Goal: Information Seeking & Learning: Learn about a topic

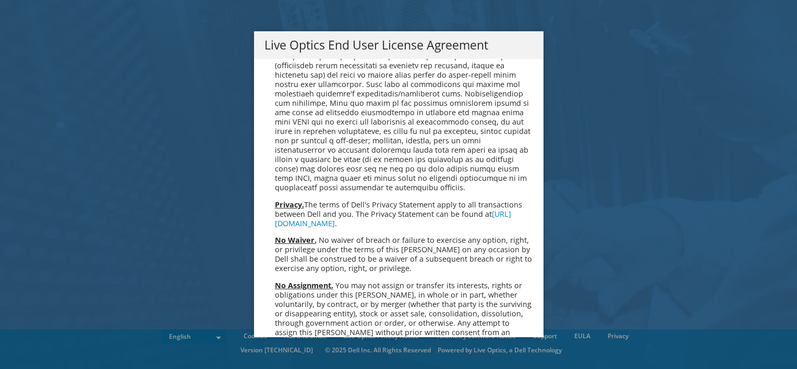
scroll to position [3943, 0]
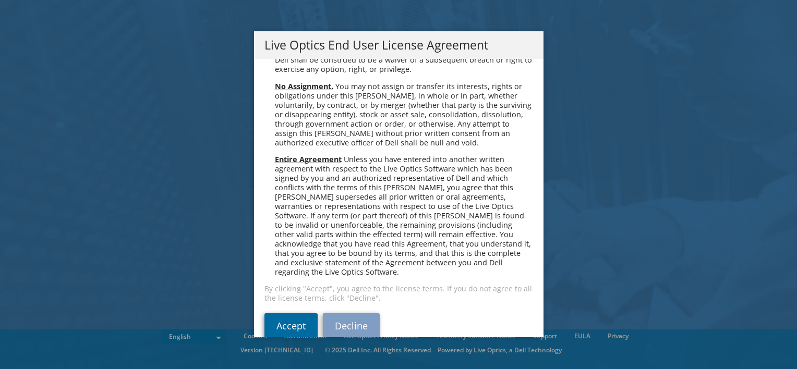
click at [291, 317] on link "Accept" at bounding box center [290, 325] width 53 height 25
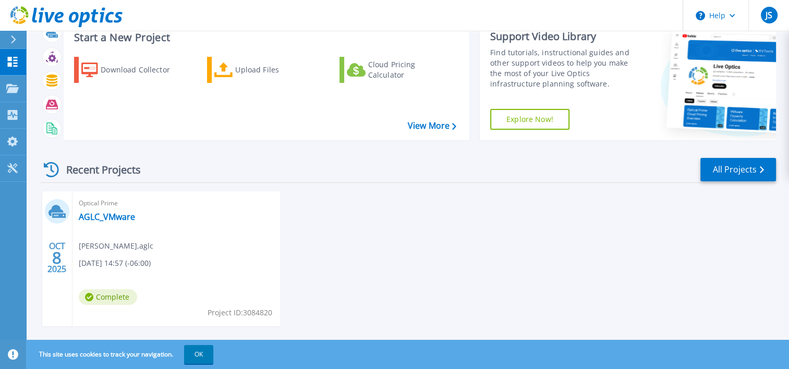
scroll to position [52, 0]
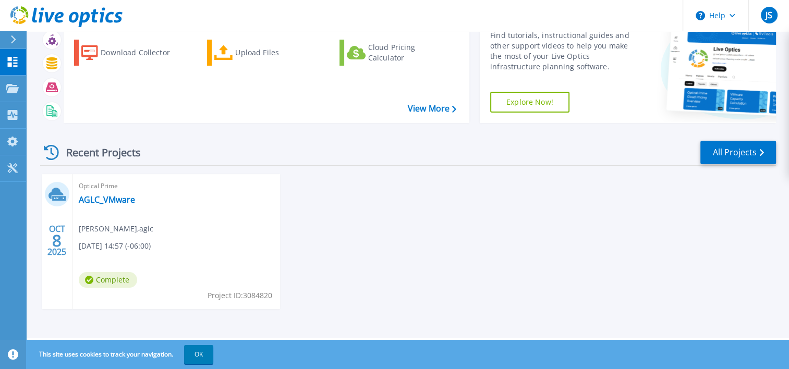
click at [173, 200] on div "Optical Prime AGLC_VMware [PERSON_NAME] , aglc [DATE] 14:57 (-06:00) Complete P…" at bounding box center [176, 241] width 208 height 135
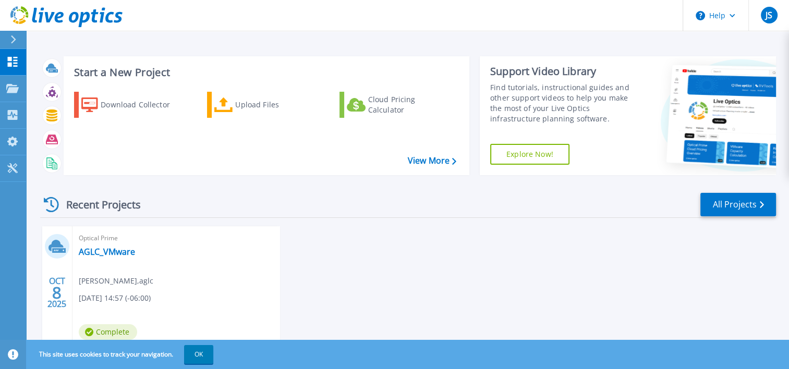
scroll to position [0, 0]
click at [11, 88] on icon at bounding box center [12, 88] width 13 height 9
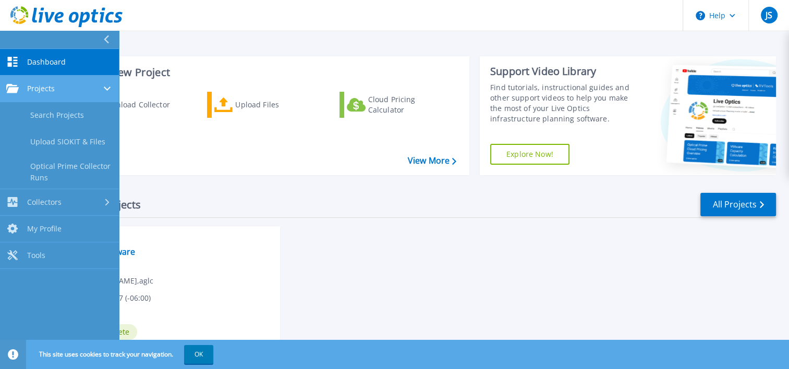
click at [55, 91] on div "Projects" at bounding box center [59, 88] width 106 height 9
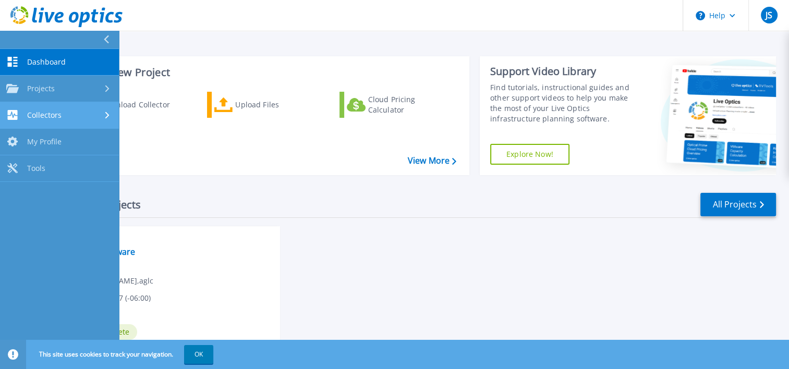
click at [79, 119] on div "Collectors" at bounding box center [59, 115] width 106 height 10
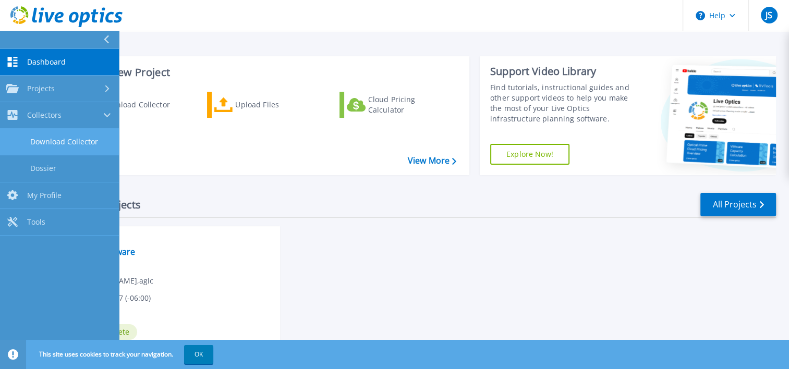
click at [67, 143] on link "Download Collector" at bounding box center [59, 142] width 119 height 27
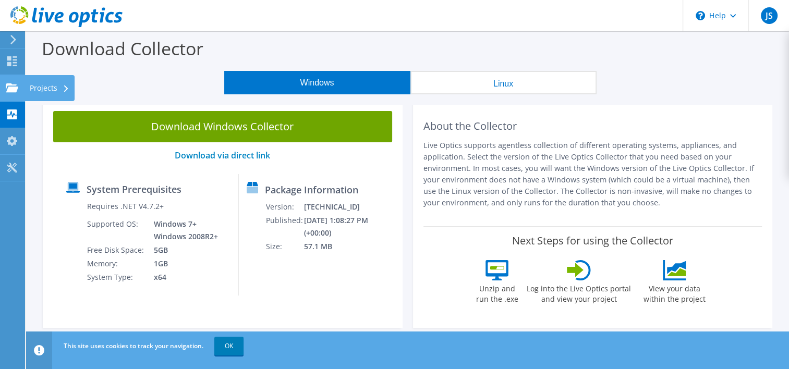
click at [11, 83] on icon at bounding box center [12, 88] width 13 height 10
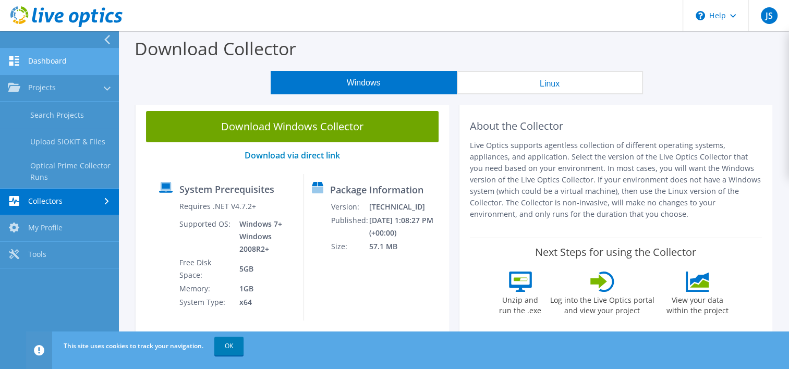
click at [52, 63] on link "Dashboard" at bounding box center [59, 61] width 119 height 27
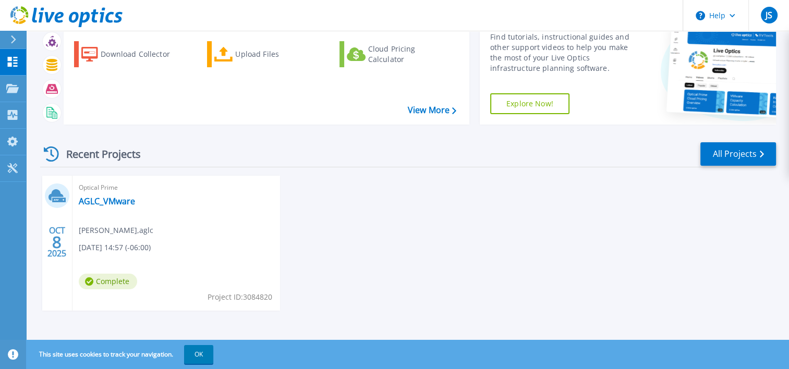
scroll to position [52, 0]
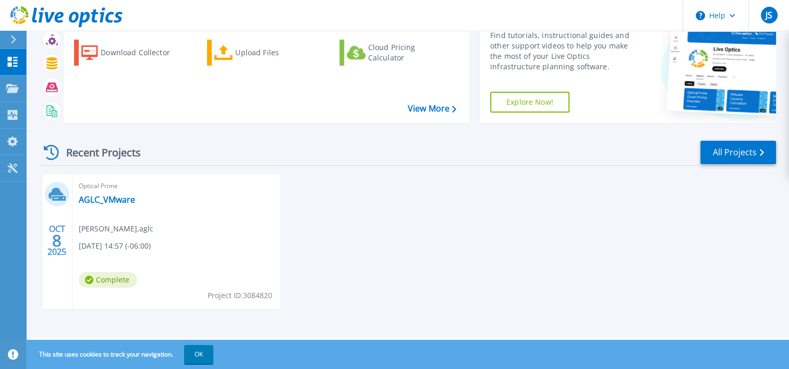
click at [62, 238] on div "OCT 8 2025" at bounding box center [57, 241] width 20 height 38
click at [58, 198] on icon at bounding box center [56, 194] width 17 height 16
click at [97, 199] on link "AGLC_VMware" at bounding box center [107, 200] width 56 height 10
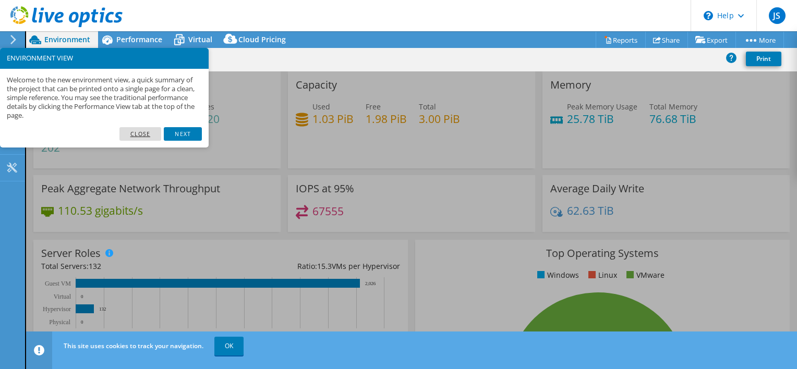
click at [143, 136] on link "Close" at bounding box center [140, 134] width 42 height 14
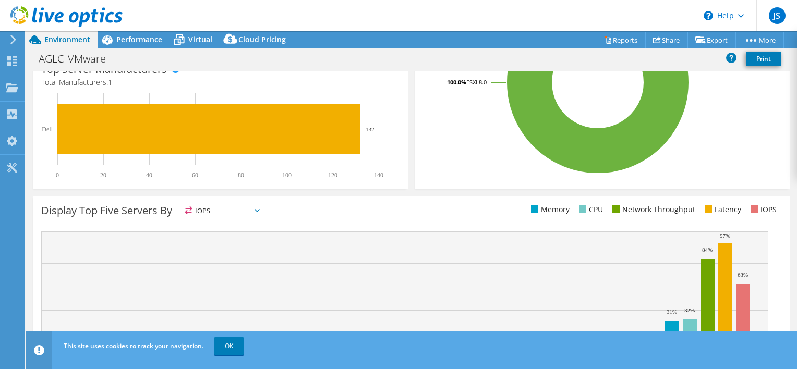
scroll to position [355, 0]
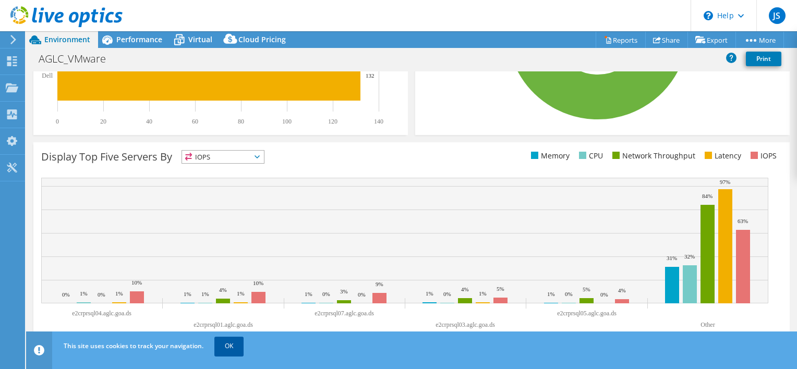
click at [234, 353] on link "OK" at bounding box center [228, 346] width 29 height 19
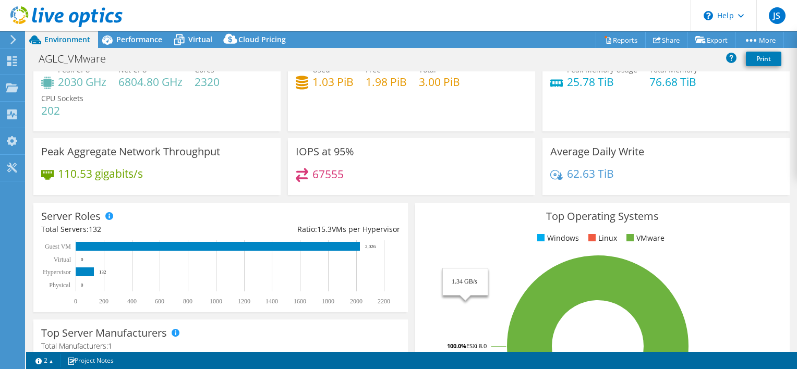
scroll to position [0, 0]
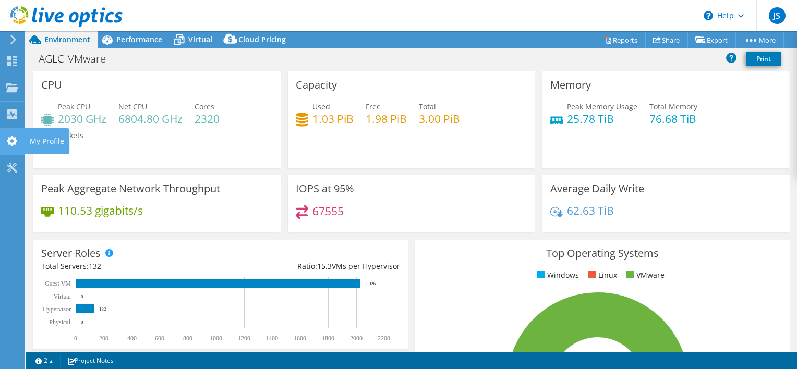
click at [47, 139] on div "My Profile" at bounding box center [47, 141] width 45 height 26
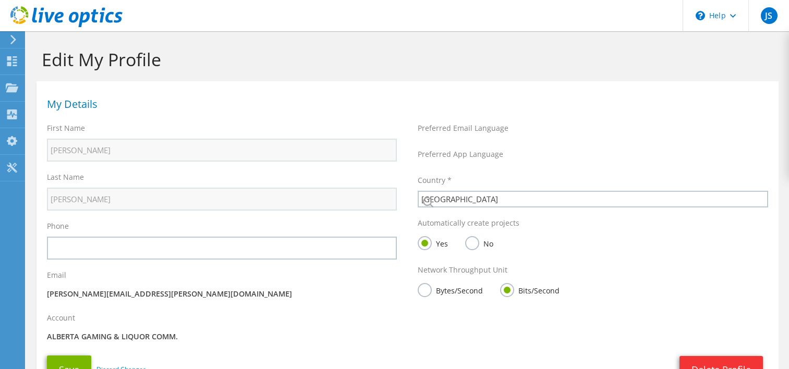
select select "37"
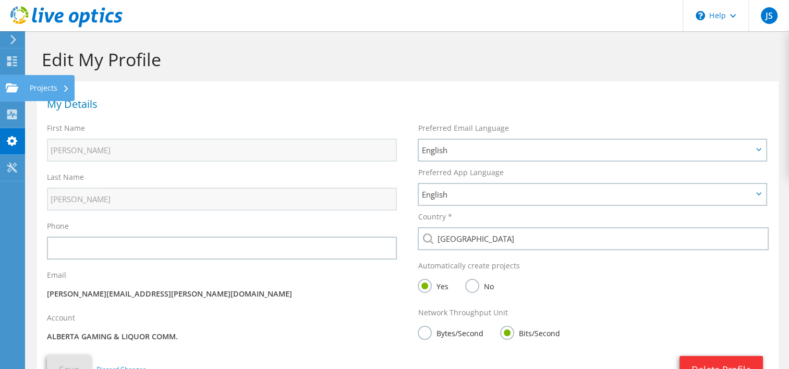
click at [16, 84] on use at bounding box center [12, 87] width 13 height 9
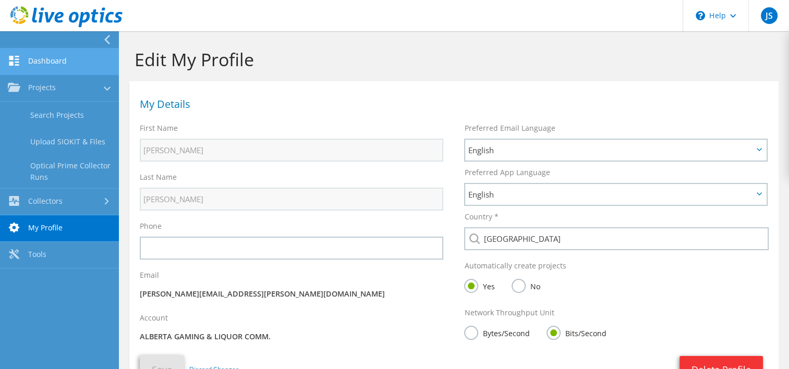
click at [24, 60] on link "Dashboard" at bounding box center [59, 61] width 119 height 27
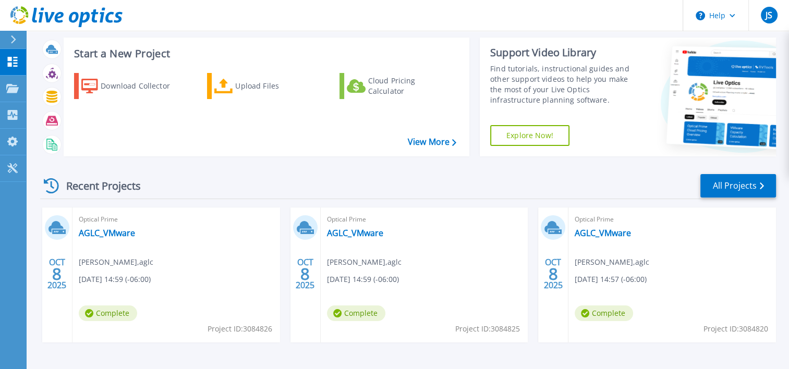
scroll to position [52, 0]
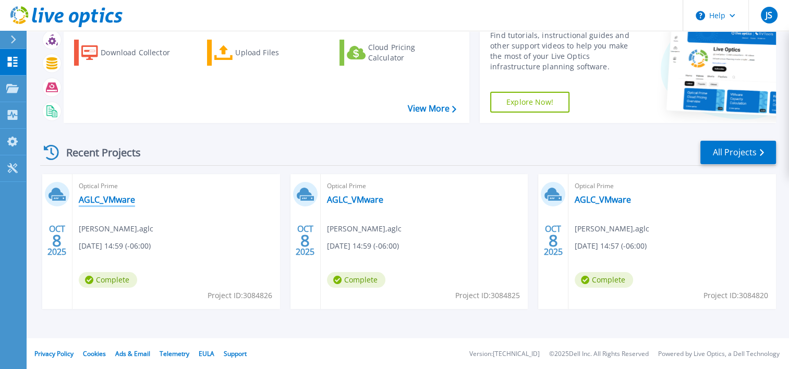
click at [105, 199] on link "AGLC_VMware" at bounding box center [107, 200] width 56 height 10
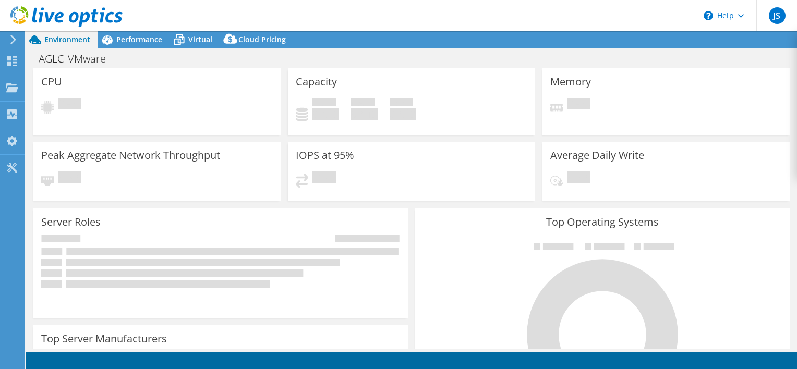
select select "USD"
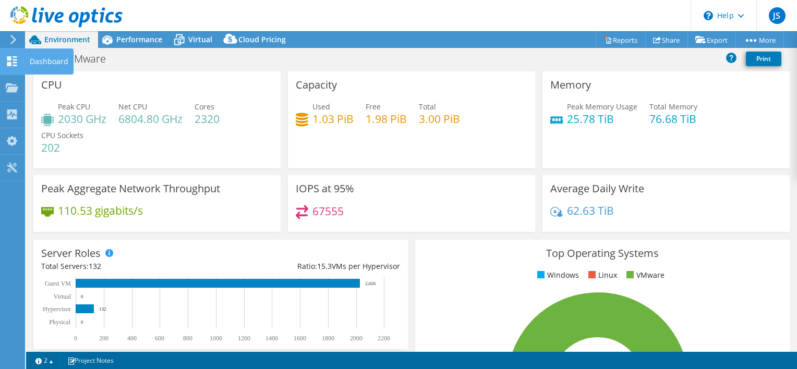
click at [31, 63] on div "Dashboard" at bounding box center [49, 61] width 49 height 26
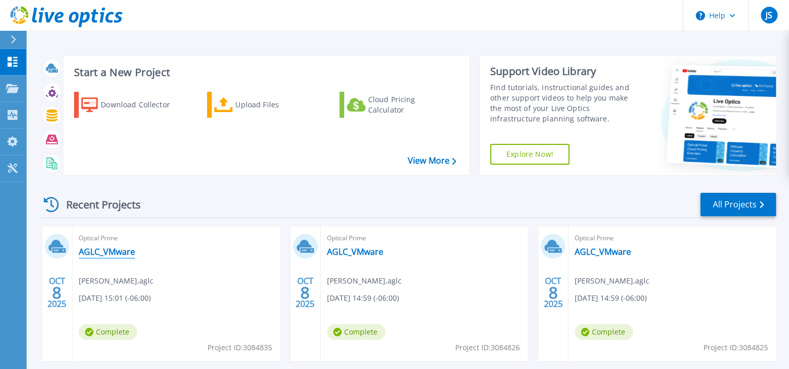
click at [105, 254] on link "AGLC_VMware" at bounding box center [107, 252] width 56 height 10
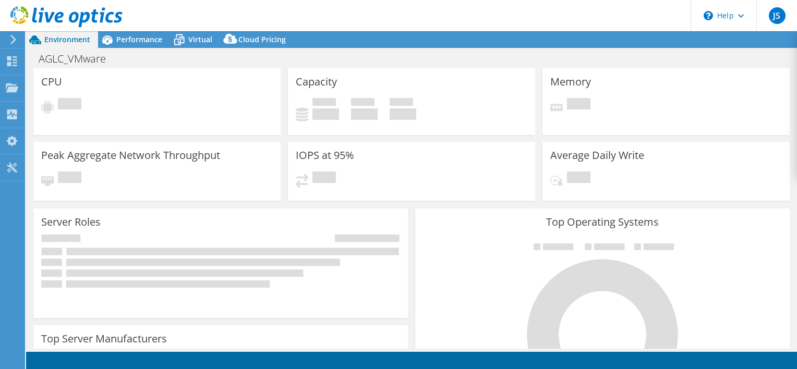
select select "USD"
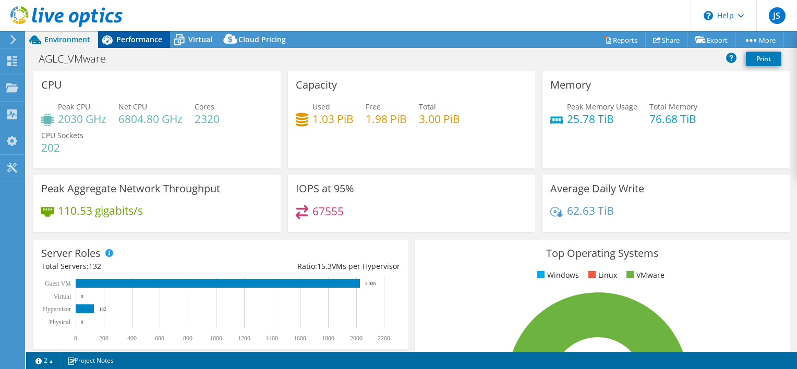
click at [131, 38] on span "Performance" at bounding box center [139, 39] width 46 height 10
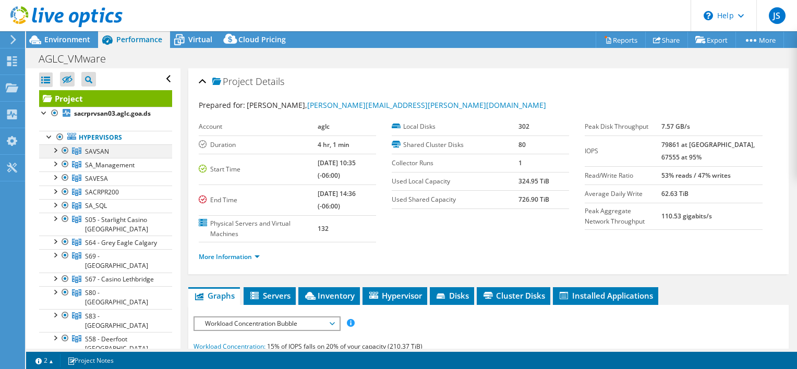
click at [57, 149] on div at bounding box center [55, 149] width 10 height 10
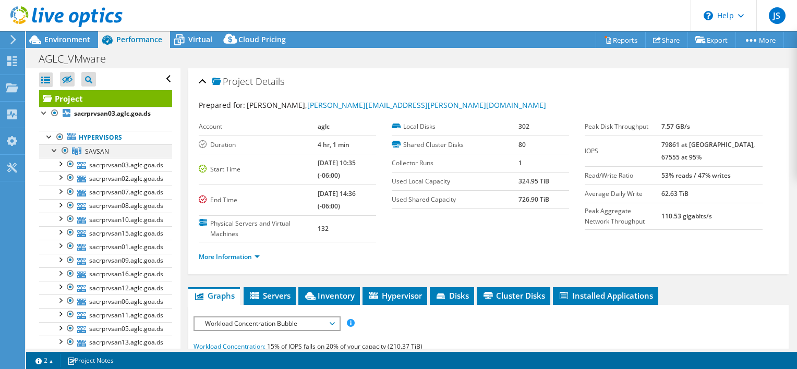
click at [57, 149] on div at bounding box center [55, 149] width 10 height 10
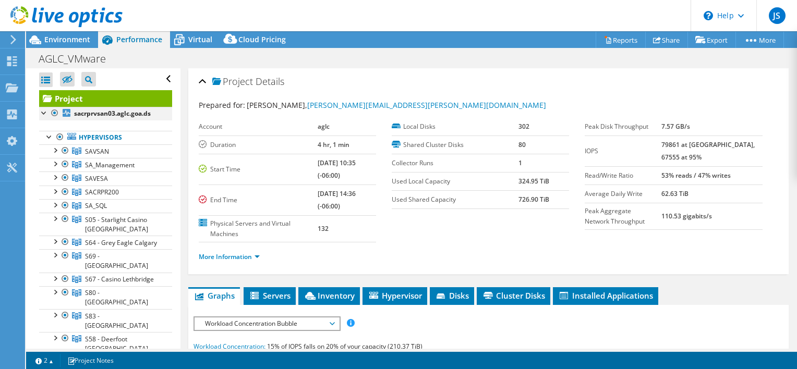
click at [43, 113] on div at bounding box center [44, 112] width 10 height 10
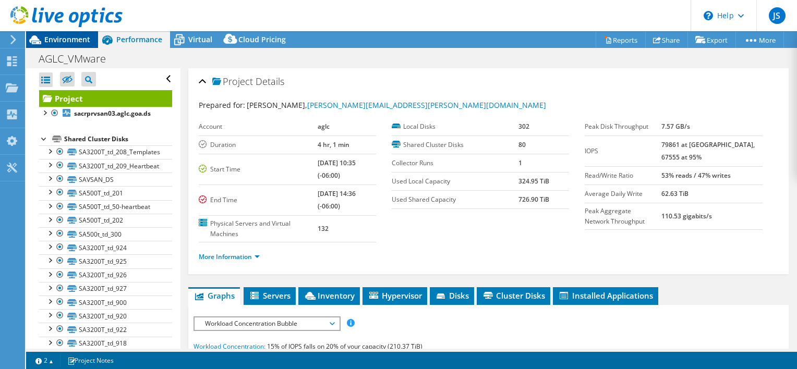
click at [56, 39] on span "Environment" at bounding box center [67, 39] width 46 height 10
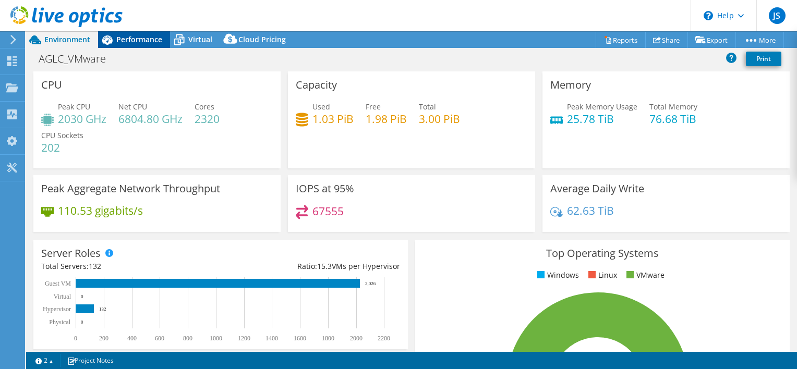
click at [138, 43] on span "Performance" at bounding box center [139, 39] width 46 height 10
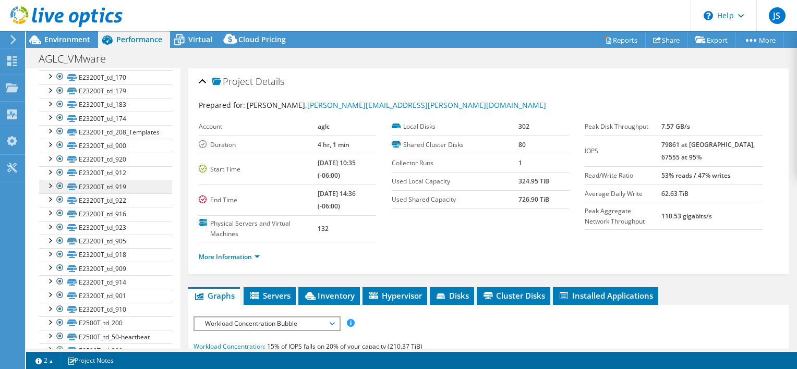
scroll to position [782, 0]
click at [46, 183] on div at bounding box center [49, 188] width 10 height 10
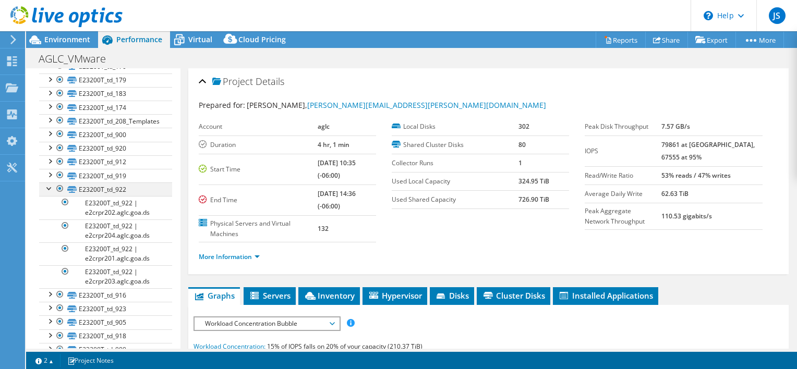
click at [50, 184] on div at bounding box center [49, 188] width 10 height 10
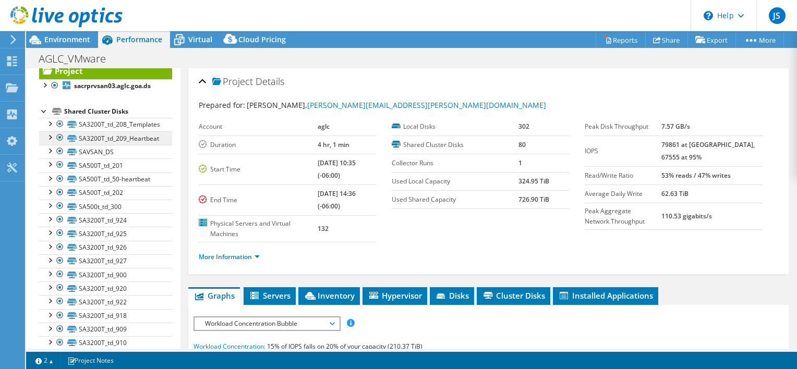
scroll to position [0, 0]
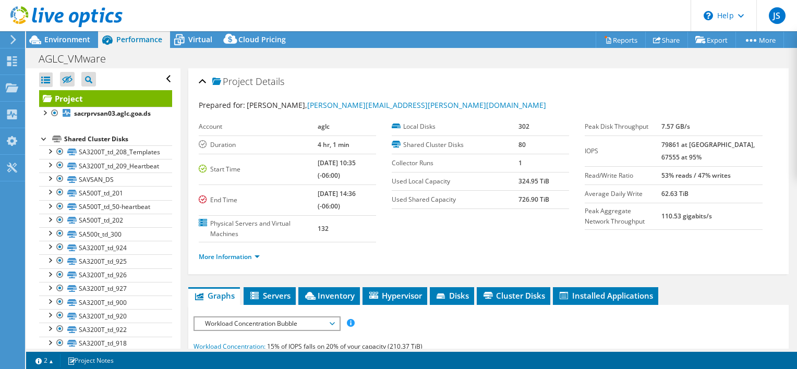
click at [41, 138] on div at bounding box center [44, 138] width 10 height 10
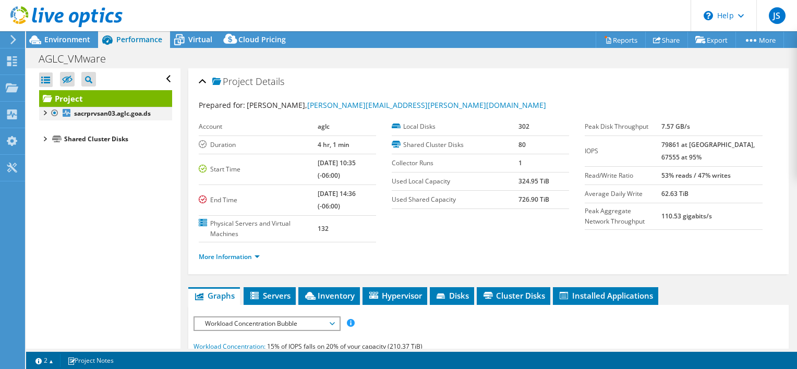
click at [46, 113] on div at bounding box center [44, 112] width 10 height 10
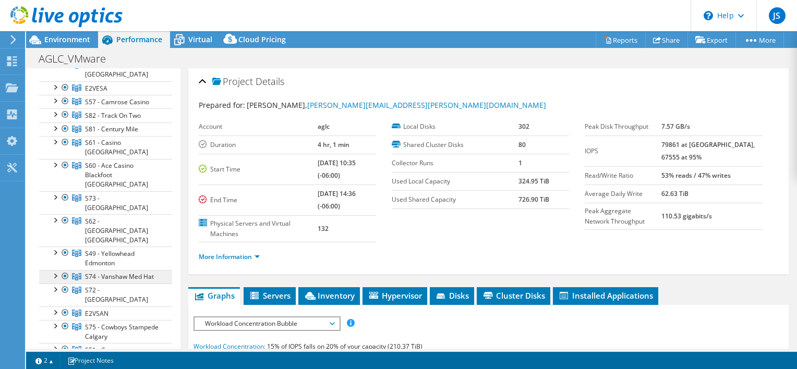
scroll to position [624, 0]
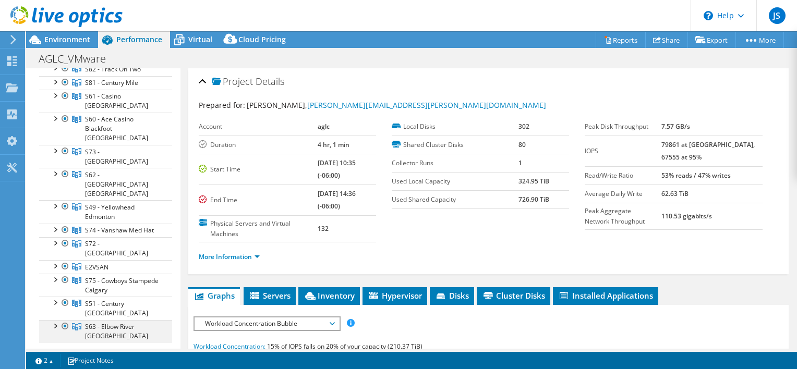
click at [57, 320] on div at bounding box center [55, 325] width 10 height 10
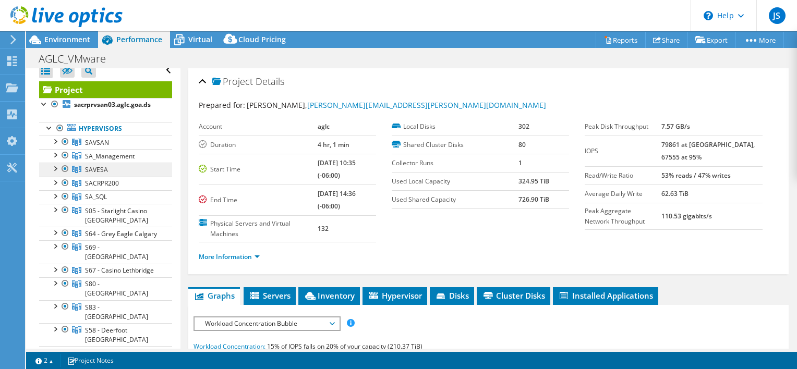
scroll to position [0, 0]
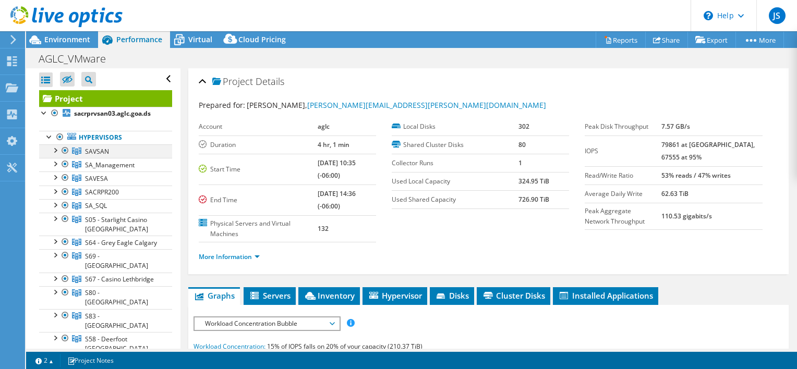
click at [54, 145] on div at bounding box center [55, 149] width 10 height 10
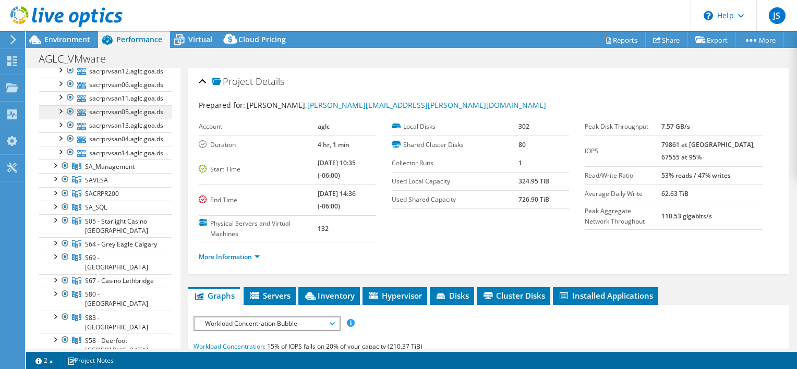
scroll to position [209, 0]
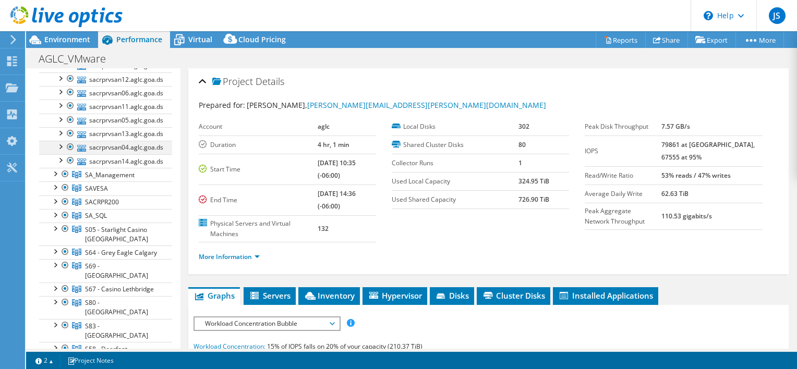
click at [60, 143] on div at bounding box center [60, 146] width 10 height 10
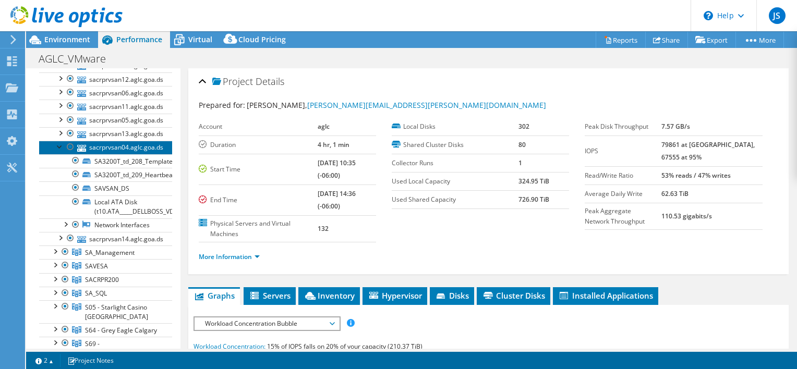
click at [119, 148] on link "sacrprvsan04.aglc.goa.ds" at bounding box center [105, 148] width 133 height 14
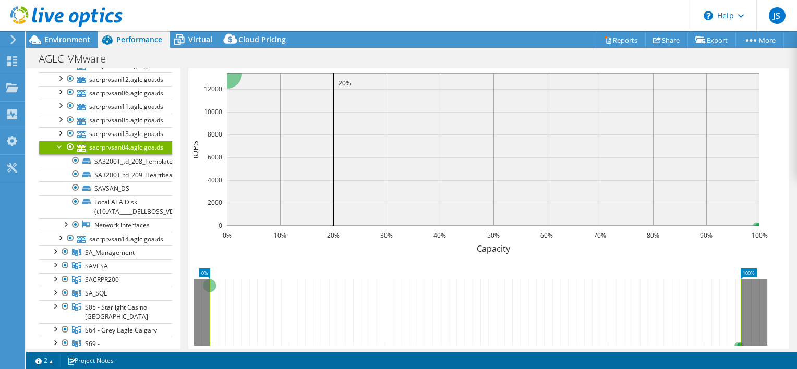
scroll to position [313, 0]
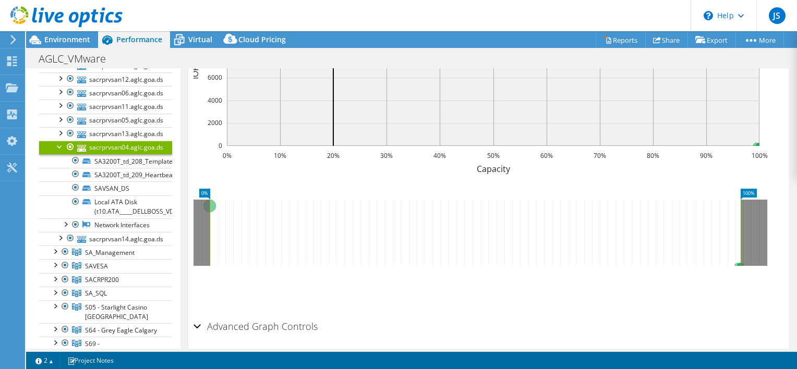
click at [194, 318] on div "Advanced Graph Controls" at bounding box center [488, 327] width 590 height 22
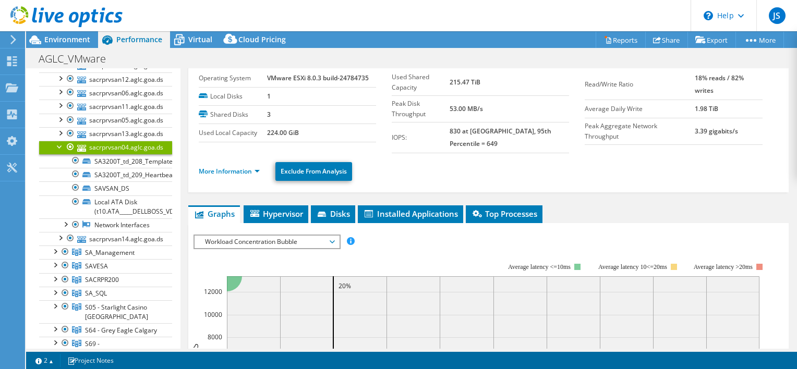
scroll to position [0, 0]
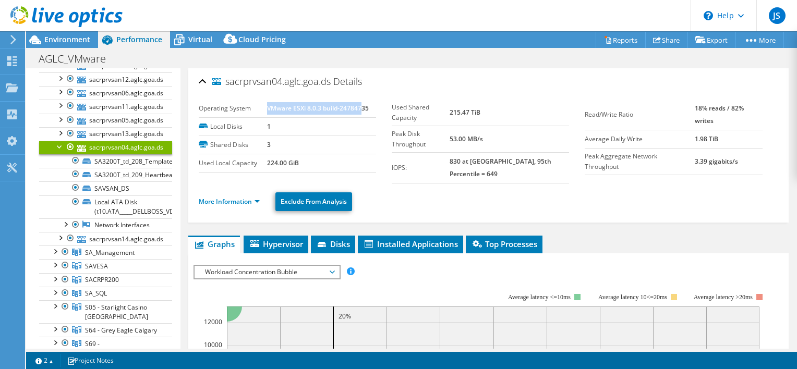
drag, startPoint x: 265, startPoint y: 108, endPoint x: 359, endPoint y: 111, distance: 94.4
click at [359, 111] on b "VMware ESXi 8.0.3 build-24784735" at bounding box center [318, 108] width 102 height 9
click at [540, 96] on div "Operating System VMware ESXi 8.0.3 build-24784735 Local Disks 1 Shared Disks 3 …" at bounding box center [488, 156] width 579 height 127
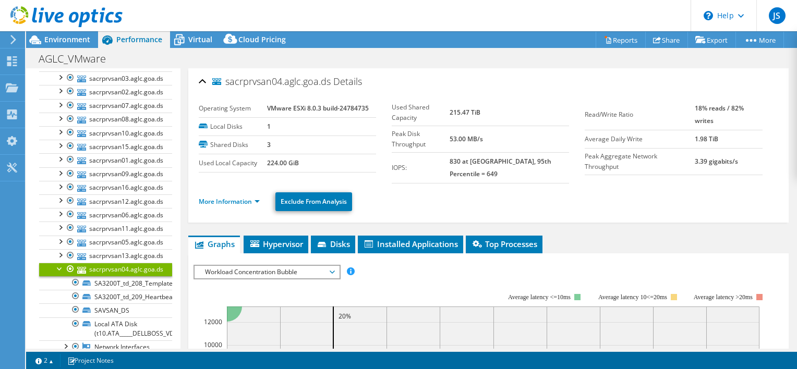
scroll to position [92, 0]
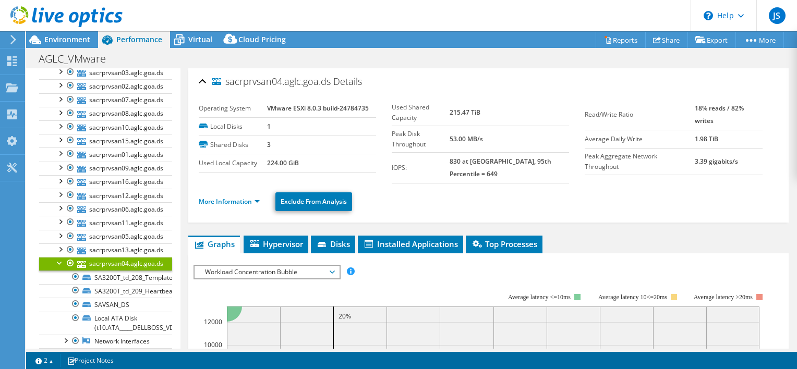
click at [56, 260] on div at bounding box center [60, 262] width 10 height 10
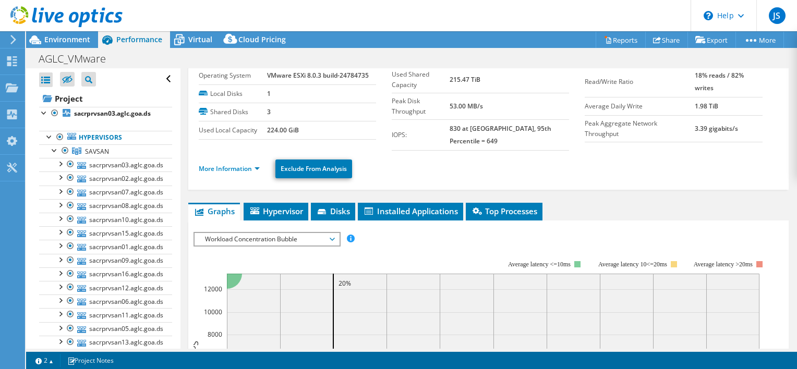
scroll to position [0, 0]
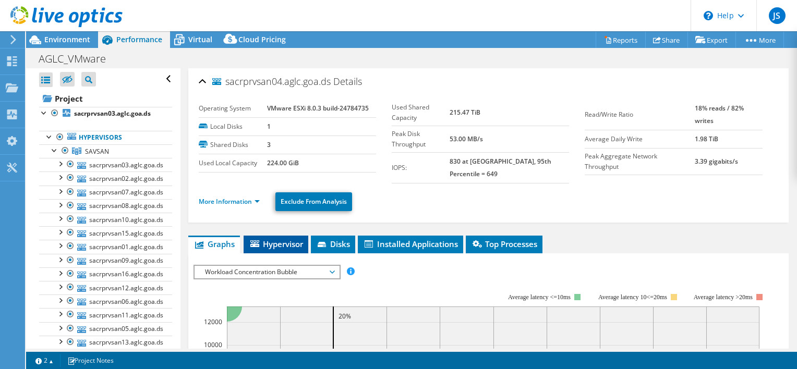
click at [273, 239] on span "Hypervisor" at bounding box center [276, 244] width 54 height 10
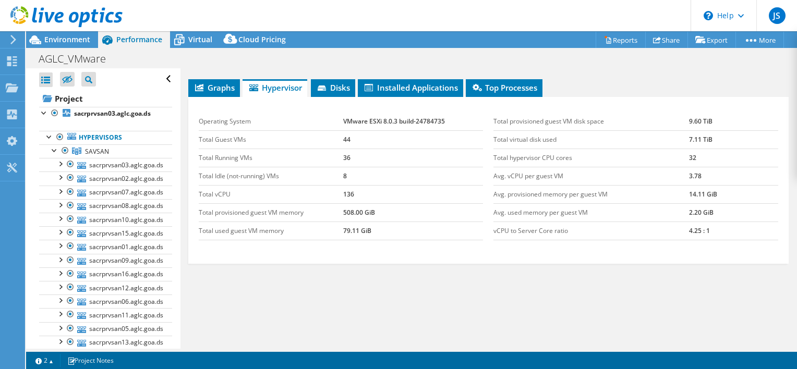
scroll to position [104, 0]
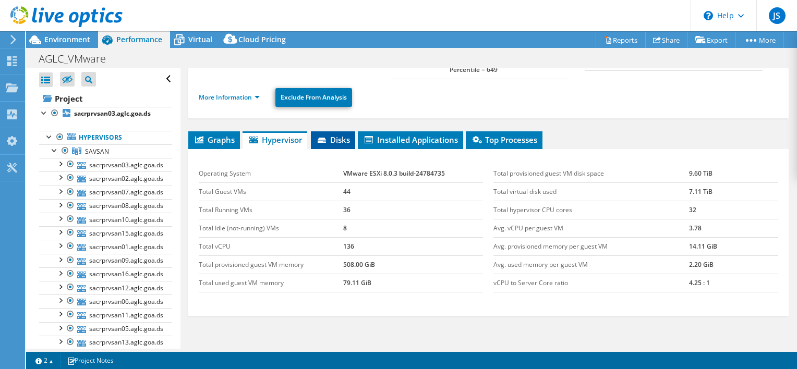
click at [334, 135] on span "Disks" at bounding box center [333, 140] width 34 height 10
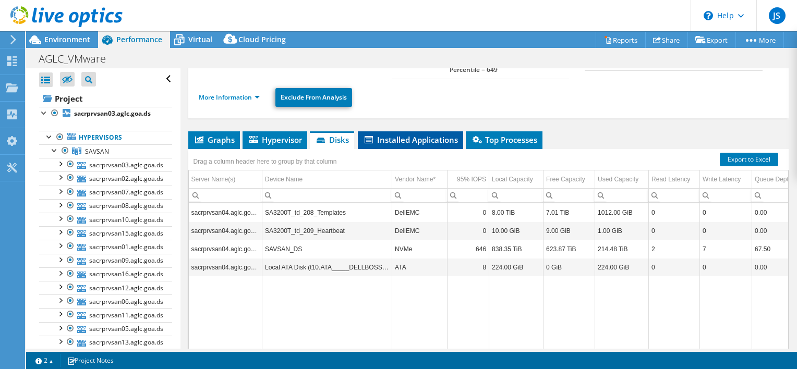
click at [407, 135] on span "Installed Applications" at bounding box center [410, 140] width 95 height 10
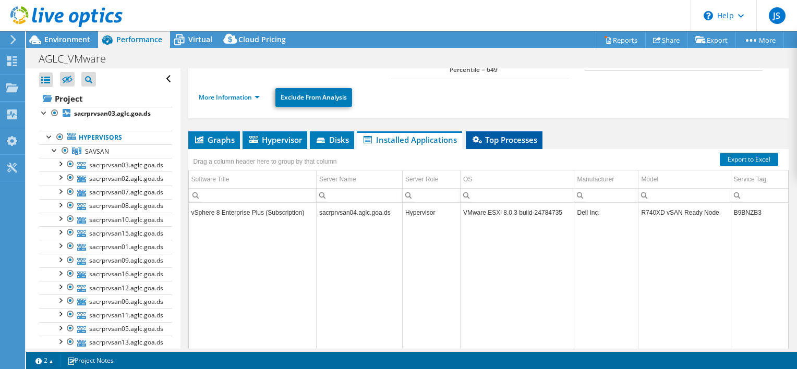
click at [511, 135] on span "Top Processes" at bounding box center [504, 140] width 66 height 10
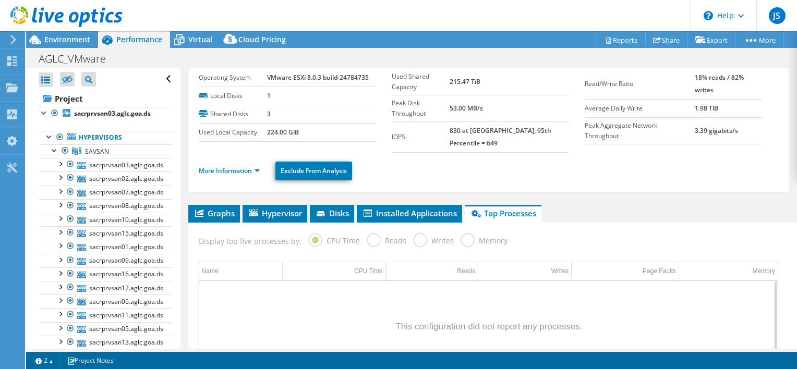
scroll to position [0, 0]
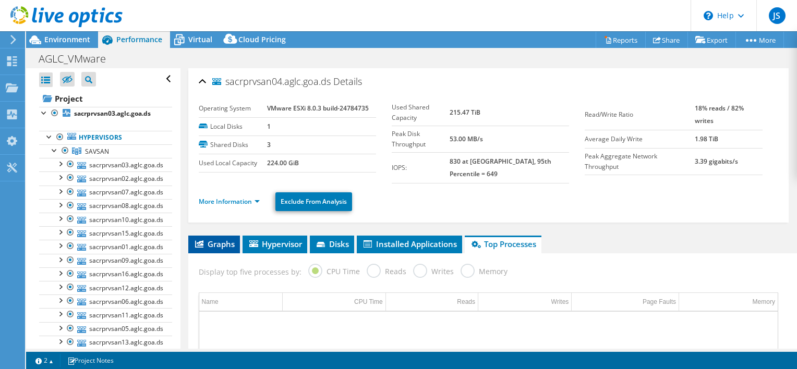
click at [198, 240] on icon at bounding box center [199, 243] width 8 height 7
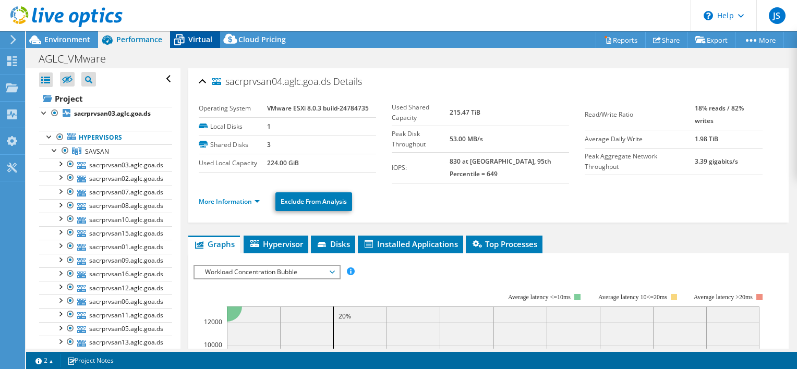
click at [196, 35] on span "Virtual" at bounding box center [200, 39] width 24 height 10
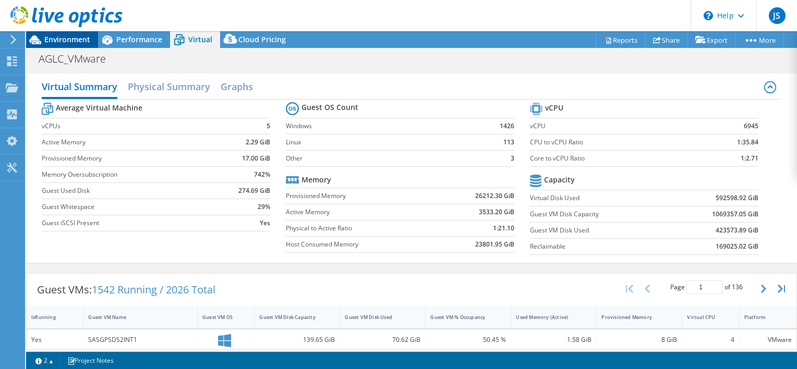
click at [58, 40] on span "Environment" at bounding box center [67, 39] width 46 height 10
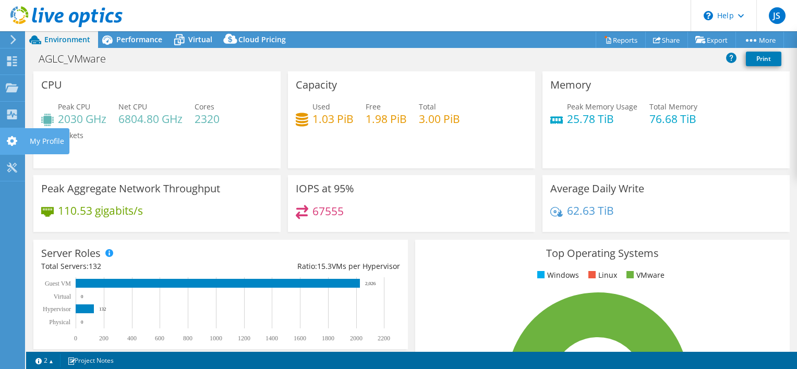
click at [15, 137] on use at bounding box center [12, 141] width 10 height 10
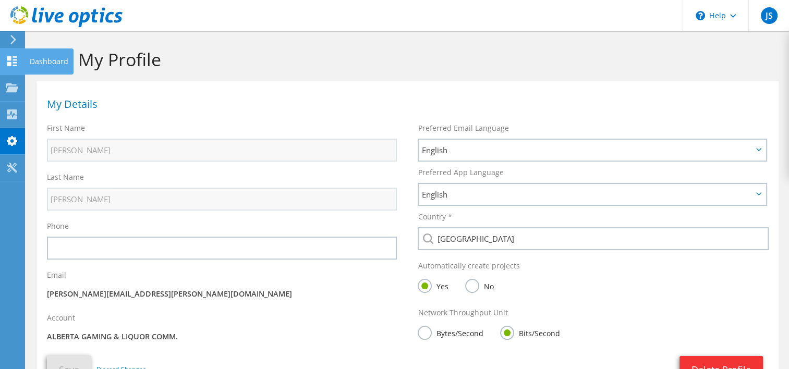
click at [11, 59] on icon at bounding box center [12, 61] width 13 height 10
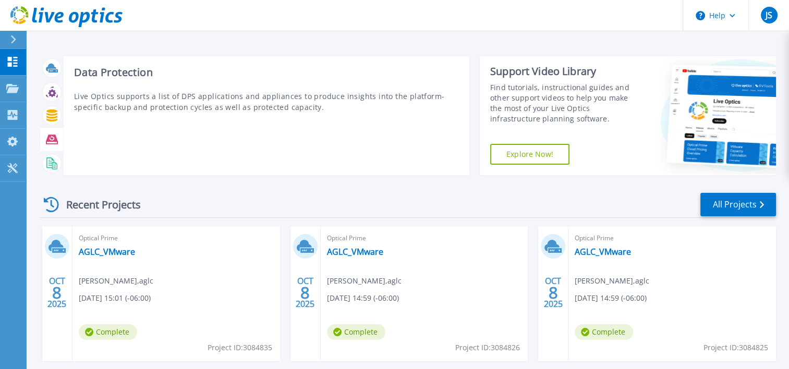
click at [53, 139] on icon at bounding box center [52, 139] width 12 height 12
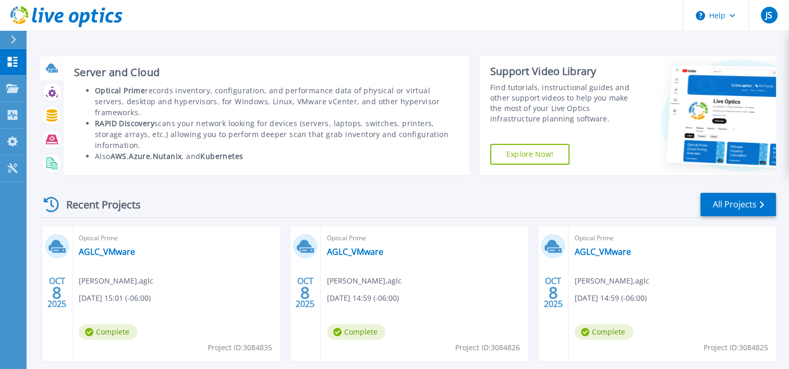
click at [52, 67] on icon at bounding box center [51, 68] width 10 height 8
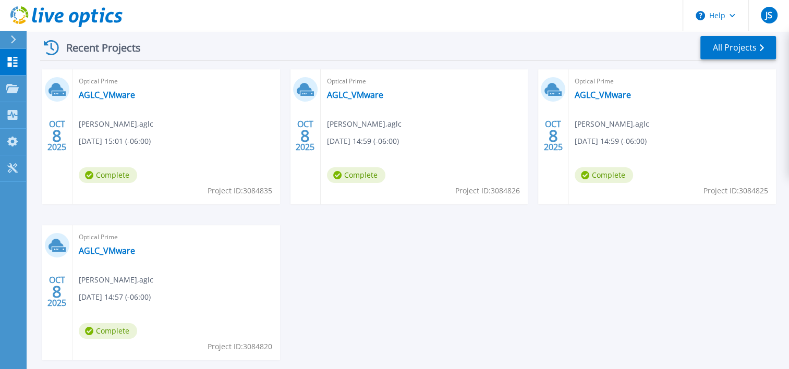
scroll to position [104, 0]
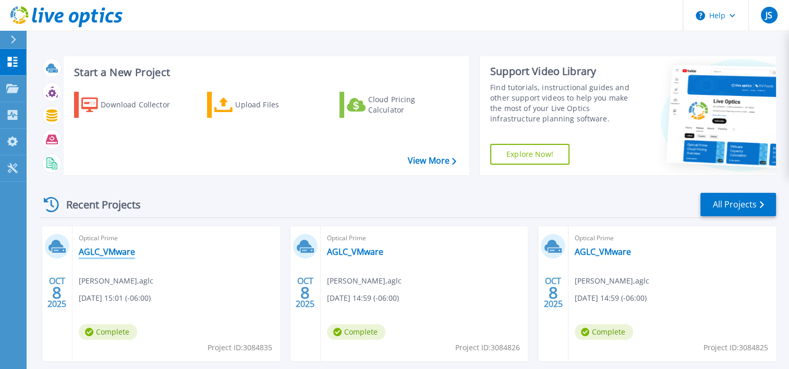
click at [106, 252] on link "AGLC_VMware" at bounding box center [107, 252] width 56 height 10
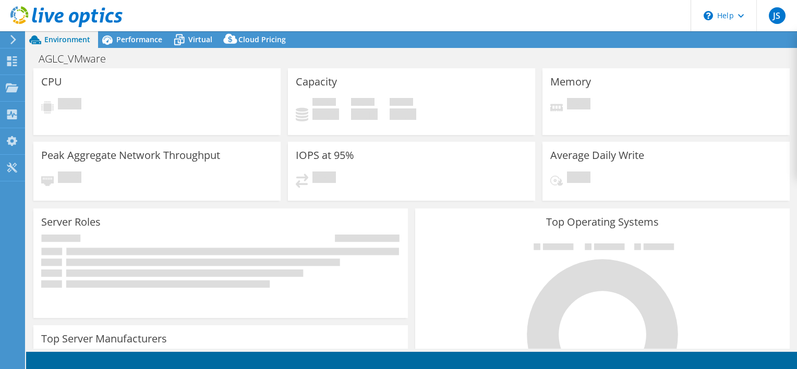
select select "USD"
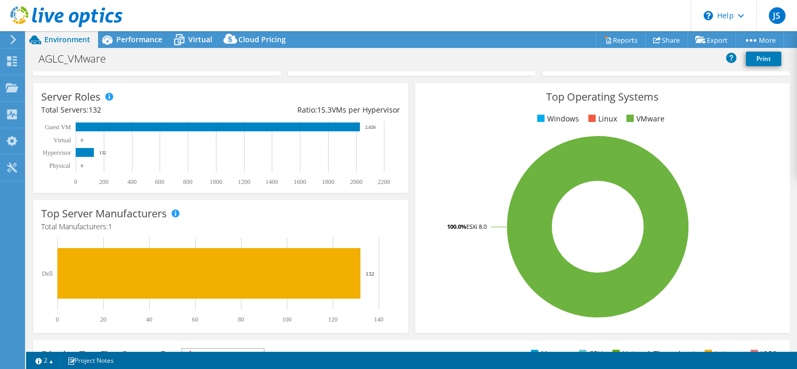
scroll to position [355, 0]
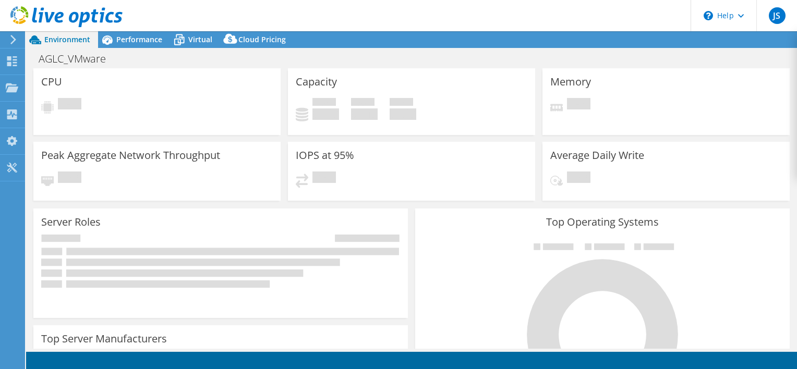
select select "USD"
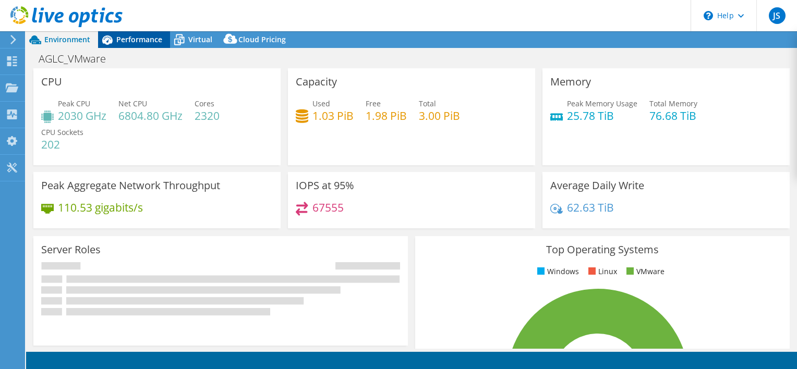
click at [135, 37] on span "Performance" at bounding box center [139, 39] width 46 height 10
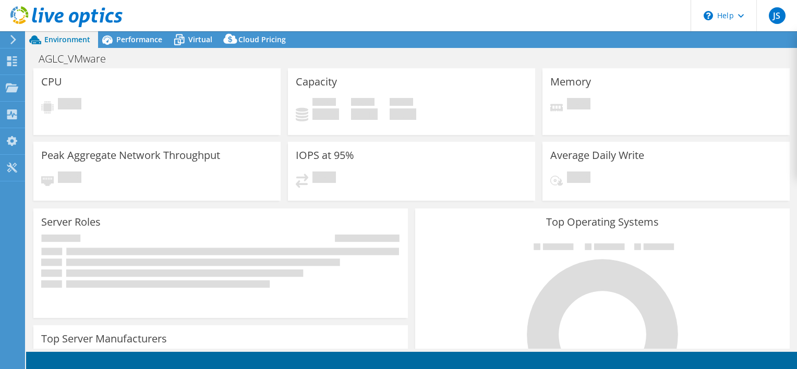
select select "USD"
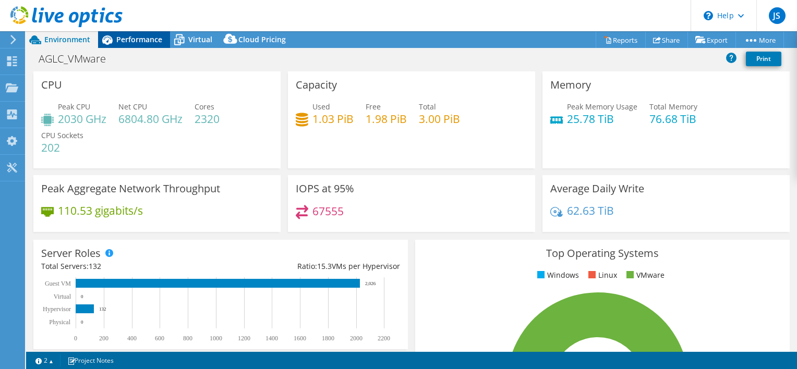
click at [128, 39] on span "Performance" at bounding box center [139, 39] width 46 height 10
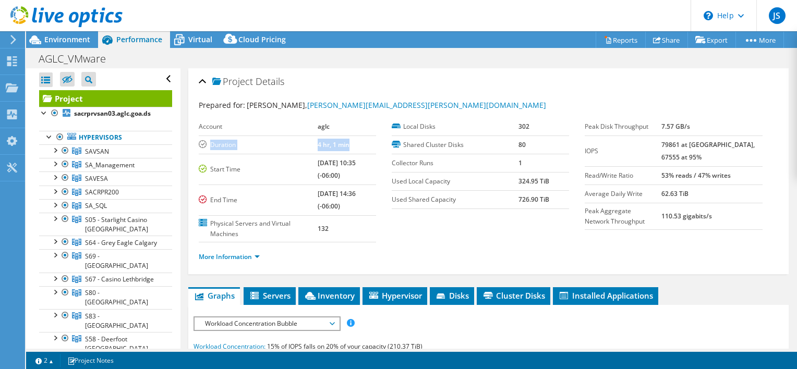
drag, startPoint x: 337, startPoint y: 146, endPoint x: 205, endPoint y: 142, distance: 132.5
click at [205, 142] on tr "Duration 4 hr, 1 min" at bounding box center [287, 145] width 177 height 18
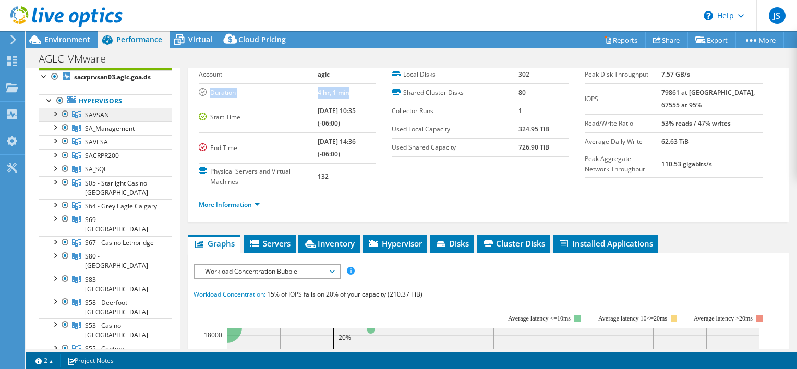
scroll to position [52, 0]
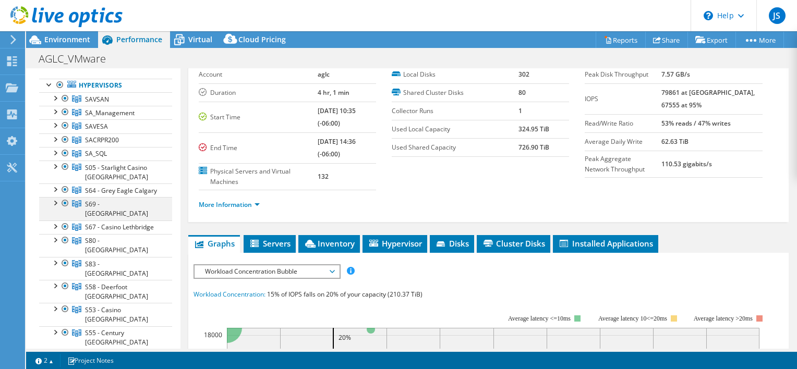
click at [57, 208] on div at bounding box center [55, 202] width 10 height 10
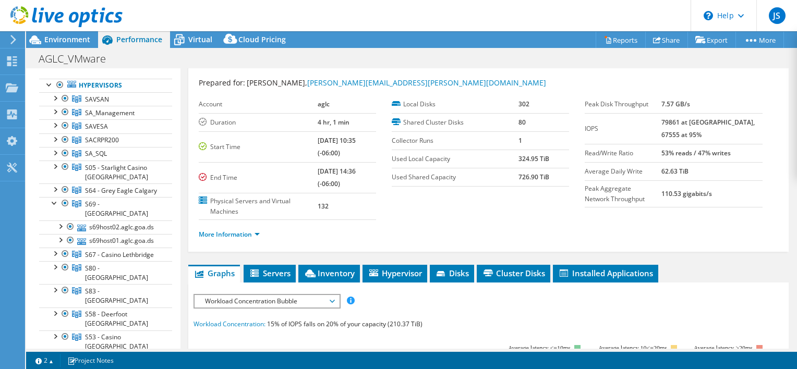
scroll to position [0, 0]
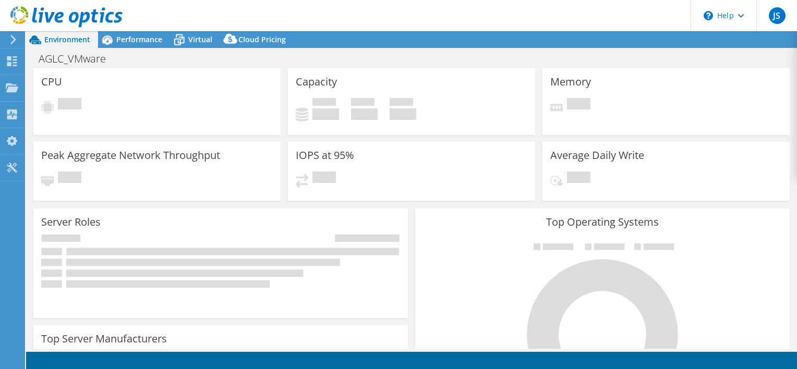
select select "USD"
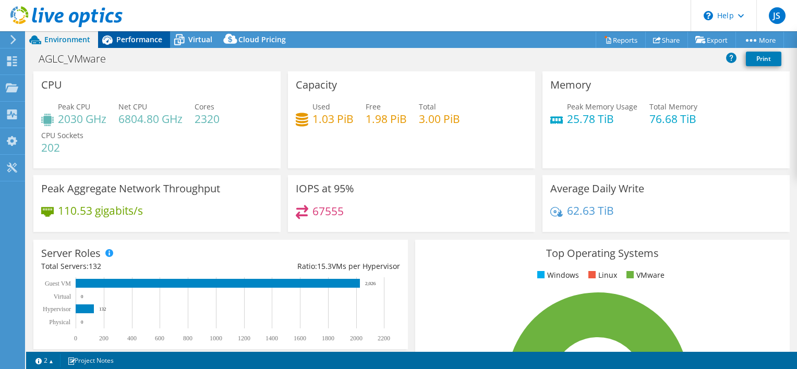
click at [135, 44] on span "Performance" at bounding box center [139, 39] width 46 height 10
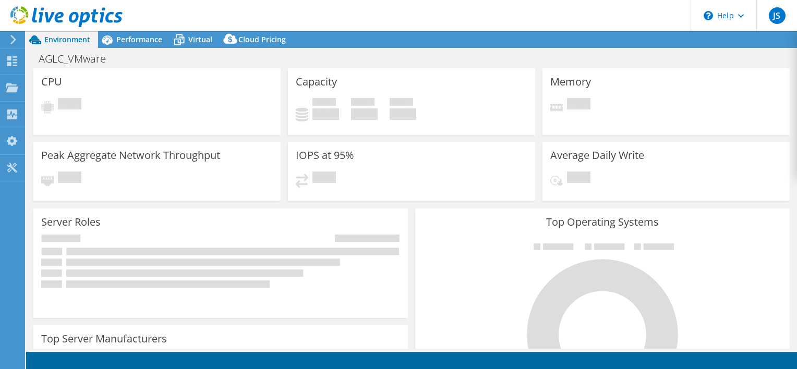
select select "USD"
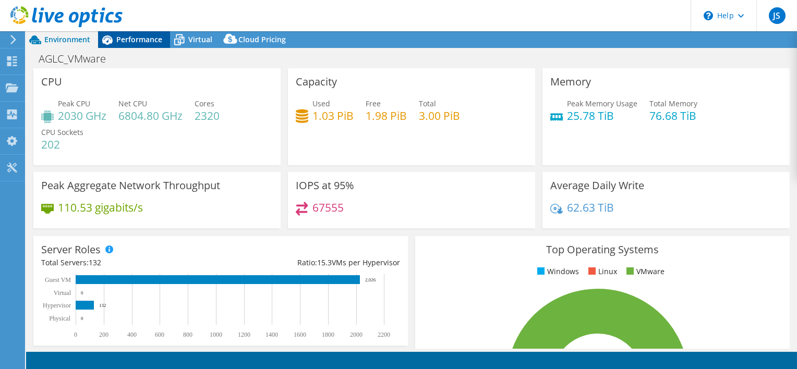
click at [137, 38] on span "Performance" at bounding box center [139, 39] width 46 height 10
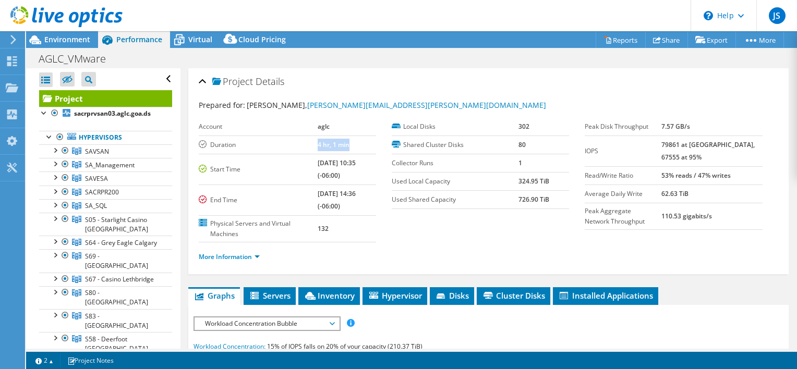
drag, startPoint x: 315, startPoint y: 141, endPoint x: 344, endPoint y: 142, distance: 28.7
click at [344, 142] on tr "Duration 4 hr, 1 min" at bounding box center [287, 145] width 177 height 18
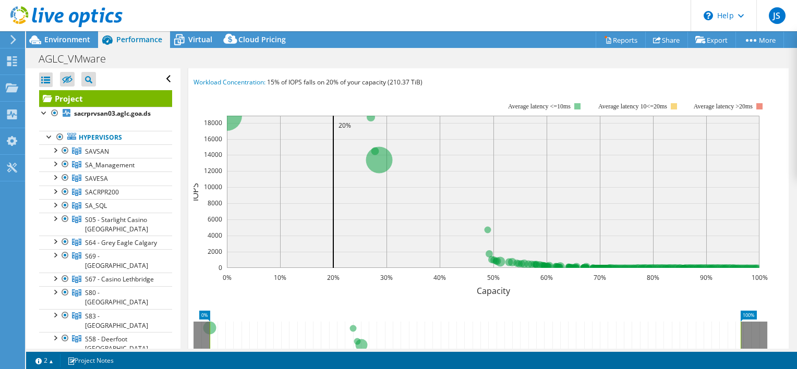
scroll to position [261, 0]
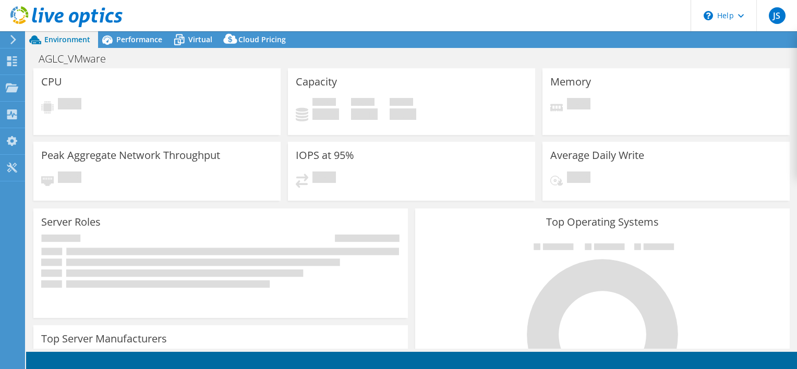
select select "USD"
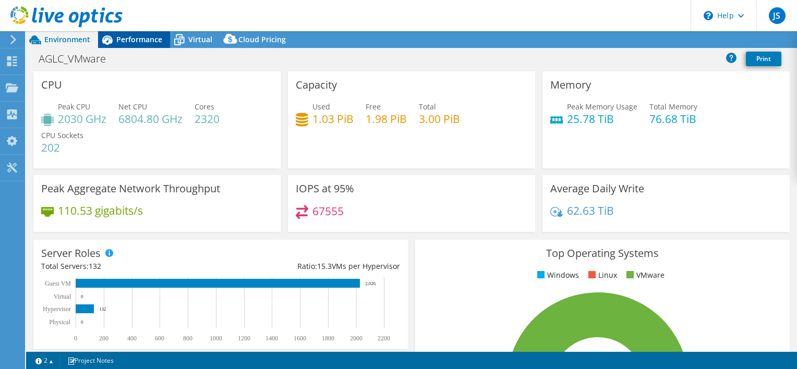
click at [136, 35] on span "Performance" at bounding box center [139, 39] width 46 height 10
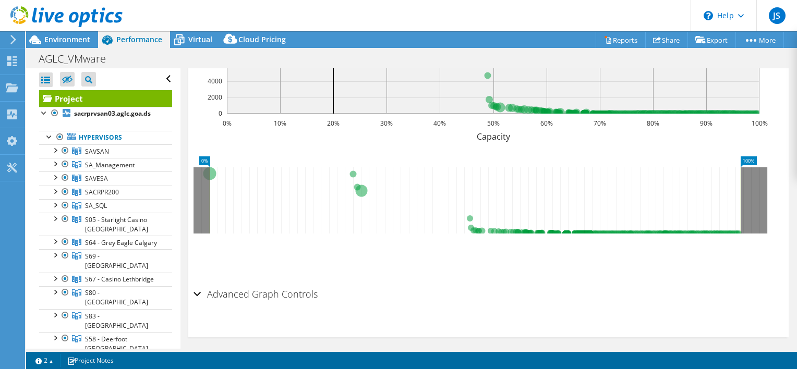
scroll to position [423, 0]
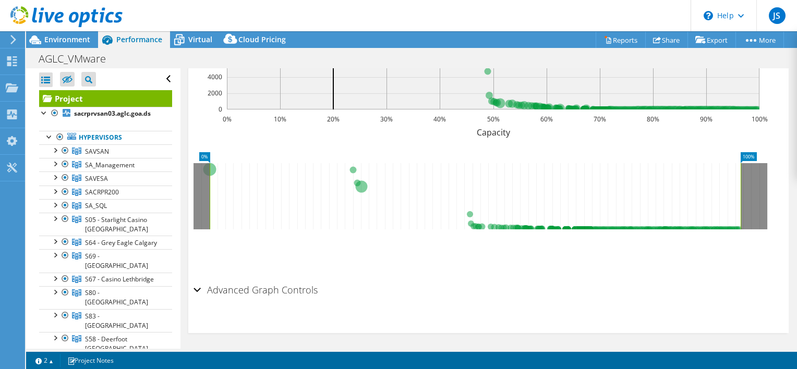
click at [197, 288] on div "Advanced Graph Controls" at bounding box center [488, 290] width 590 height 22
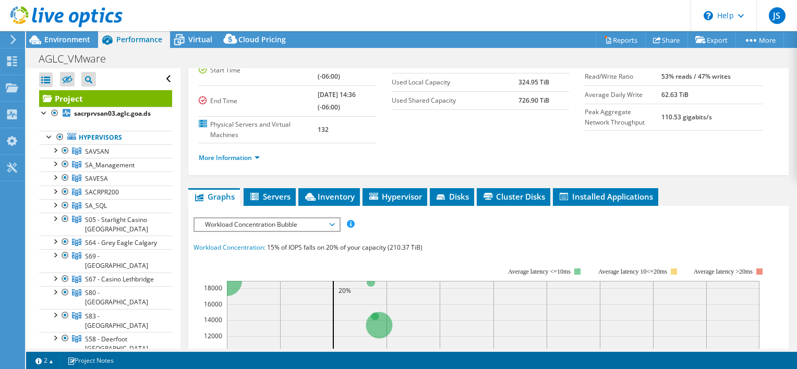
scroll to position [0, 0]
